Goal: Task Accomplishment & Management: Manage account settings

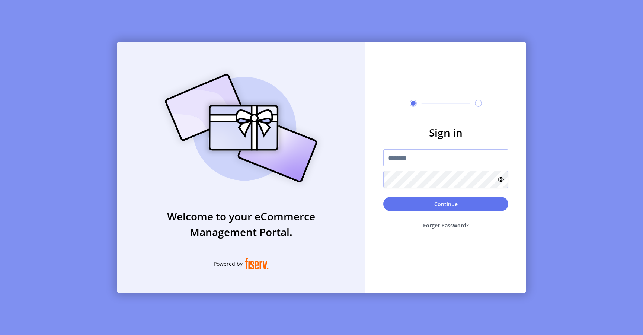
click at [417, 158] on input "text" at bounding box center [445, 157] width 125 height 17
type input "*********"
click at [398, 205] on button "Continue" at bounding box center [445, 204] width 125 height 14
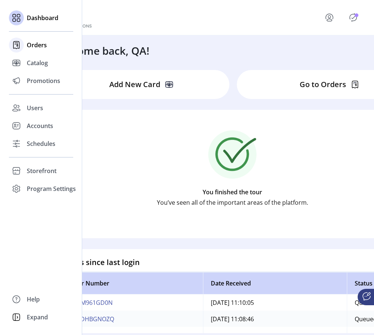
click at [38, 49] on div "Orders" at bounding box center [41, 45] width 64 height 18
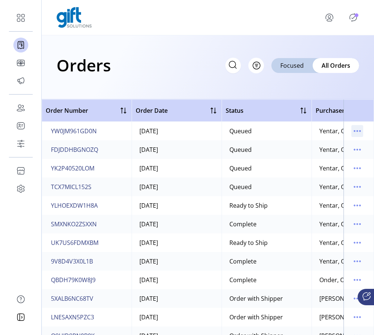
click at [352, 129] on icon "menu" at bounding box center [358, 131] width 12 height 12
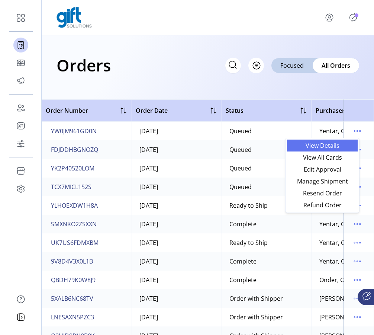
click at [337, 145] on span "View Details" at bounding box center [323, 145] width 62 height 6
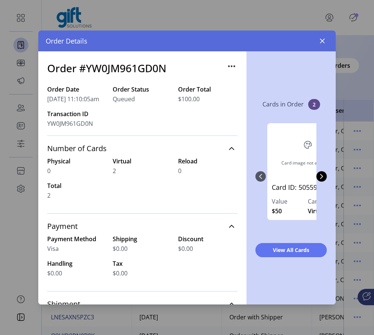
click at [226, 65] on icon "button" at bounding box center [232, 66] width 12 height 12
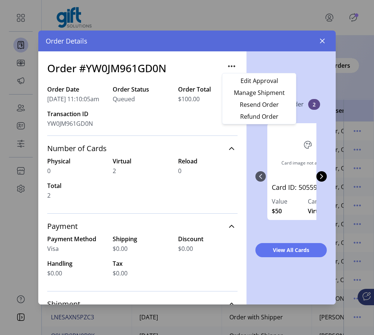
click at [249, 178] on div "Cards in Order 2 Card image not available. Card ID: 5055990 Value $50 Card Form…" at bounding box center [291, 177] width 89 height 253
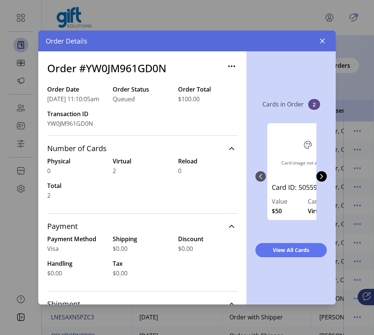
click at [134, 65] on h3 "Order #YW0JM961GD0N" at bounding box center [106, 68] width 119 height 16
copy h3 "YW0JM961GD0N"
click at [140, 65] on h3 "Order #YW0JM961GD0N" at bounding box center [106, 68] width 119 height 16
